Goal: Find specific page/section: Find specific page/section

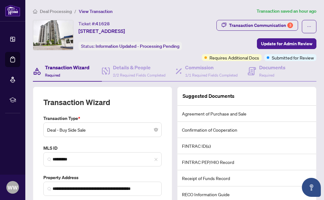
click at [73, 71] on h4 "Transaction Wizard" at bounding box center [67, 68] width 45 height 8
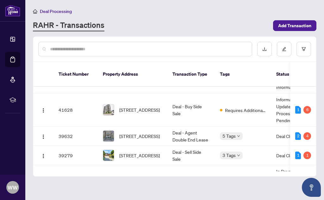
scroll to position [80, 0]
click at [131, 152] on span "[STREET_ADDRESS]" at bounding box center [139, 155] width 41 height 7
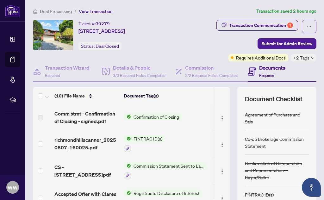
click at [267, 24] on div "Transaction Communication 1" at bounding box center [261, 25] width 64 height 10
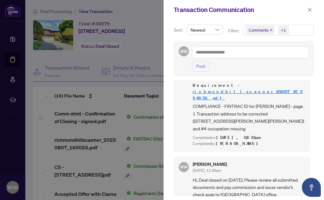
scroll to position [205, 0]
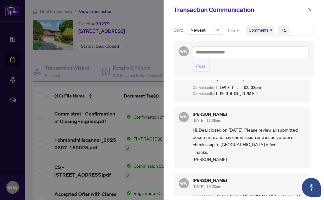
click at [313, 11] on button "button" at bounding box center [310, 10] width 8 height 8
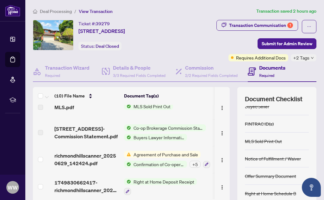
scroll to position [71, 0]
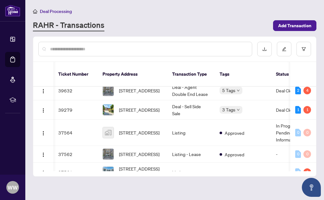
scroll to position [123, 0]
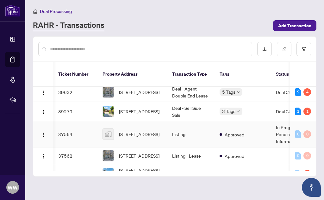
click at [137, 131] on span "[STREET_ADDRESS]" at bounding box center [139, 134] width 41 height 7
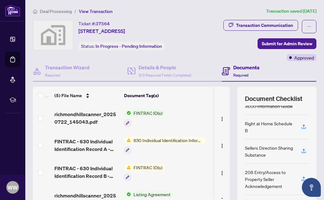
scroll to position [85, 0]
click at [266, 25] on div "Transaction Communication" at bounding box center [264, 25] width 57 height 10
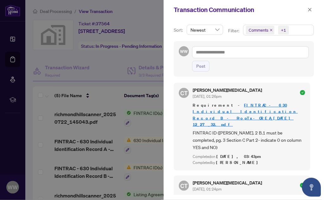
scroll to position [0, 0]
click at [309, 10] on icon "close" at bounding box center [310, 10] width 4 height 4
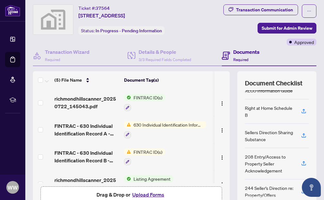
click at [302, 161] on icon "button" at bounding box center [304, 164] width 6 height 6
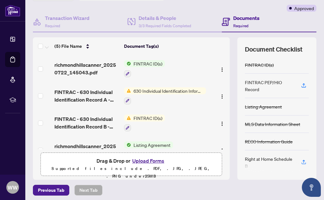
scroll to position [49, 0]
